Goal: Information Seeking & Learning: Learn about a topic

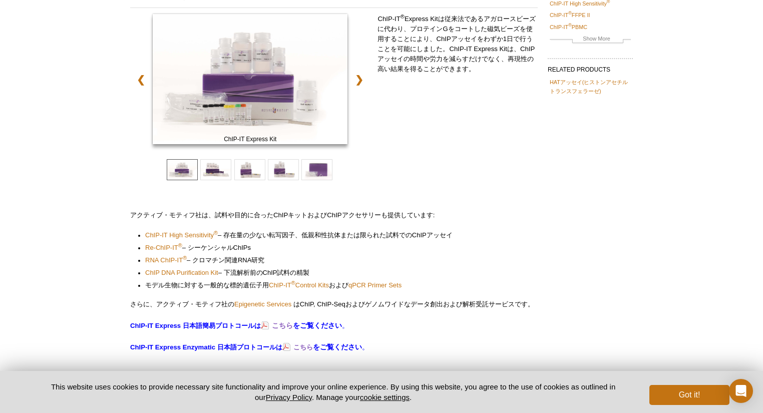
scroll to position [105, 0]
click at [168, 249] on span "Re-ChIP-IT ®" at bounding box center [163, 247] width 37 height 8
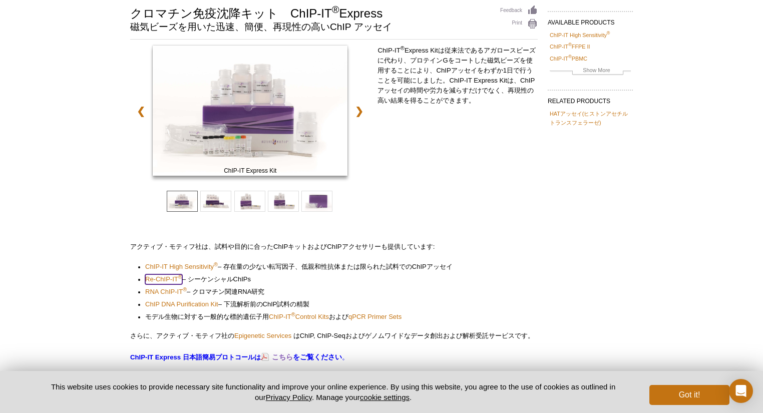
scroll to position [25, 0]
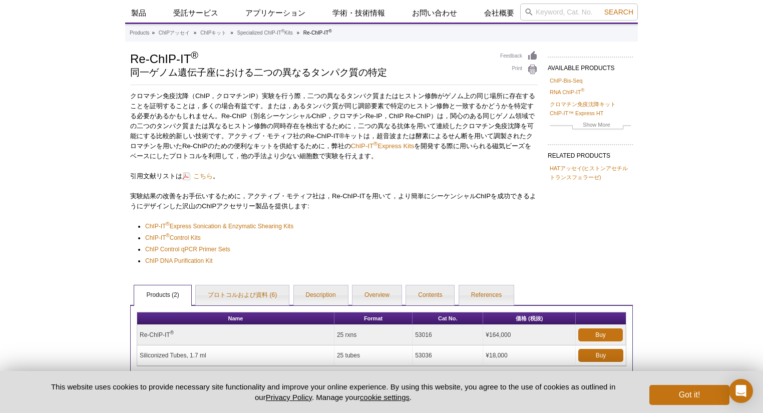
scroll to position [24, 0]
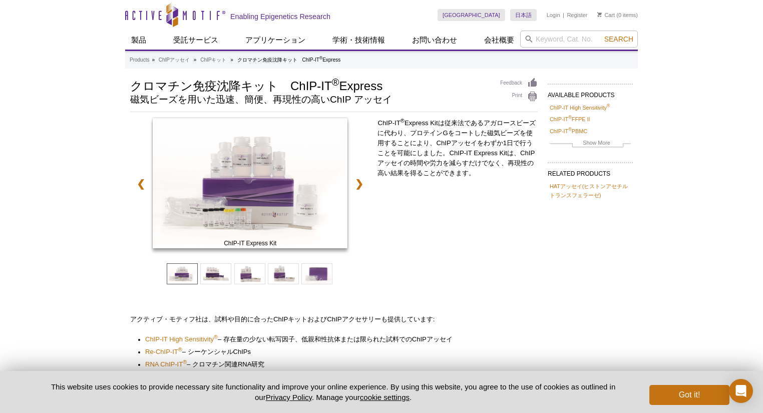
drag, startPoint x: 330, startPoint y: 238, endPoint x: 306, endPoint y: 246, distance: 25.2
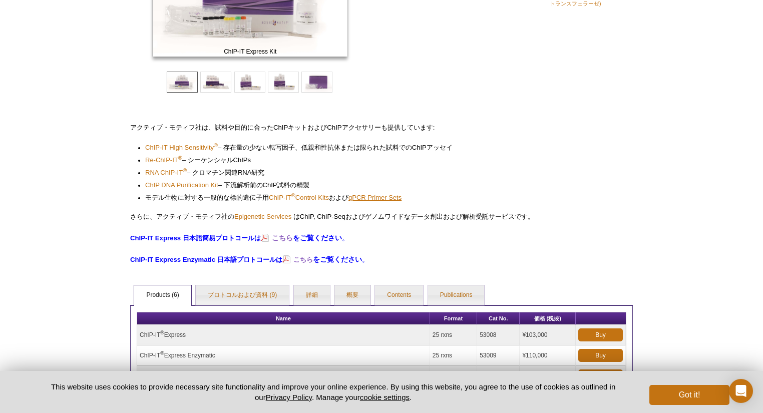
scroll to position [200, 0]
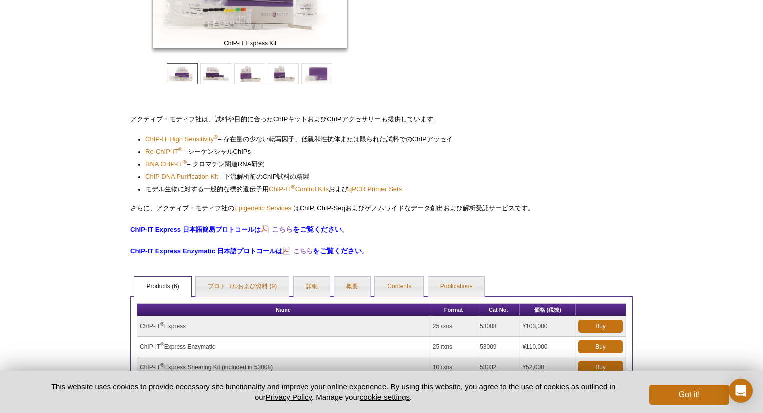
click at [269, 196] on div "ChIP-IT Express Kit ChIP-IT Express Enzymatic Kit ChIP-IT Express Shearing Kit …" at bounding box center [334, 87] width 408 height 338
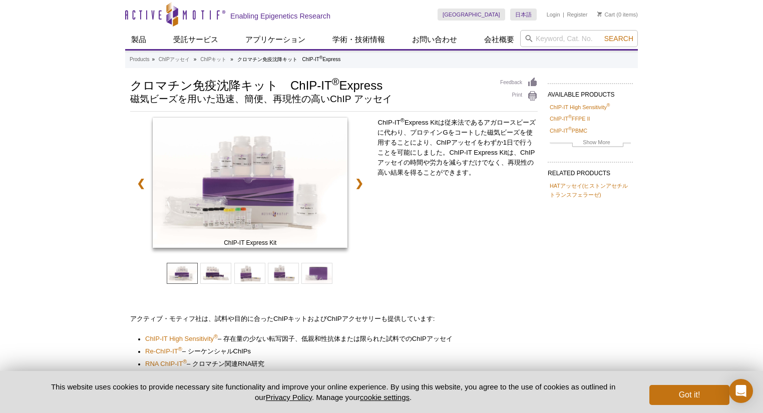
scroll to position [0, 0]
